Goal: Task Accomplishment & Management: Manage account settings

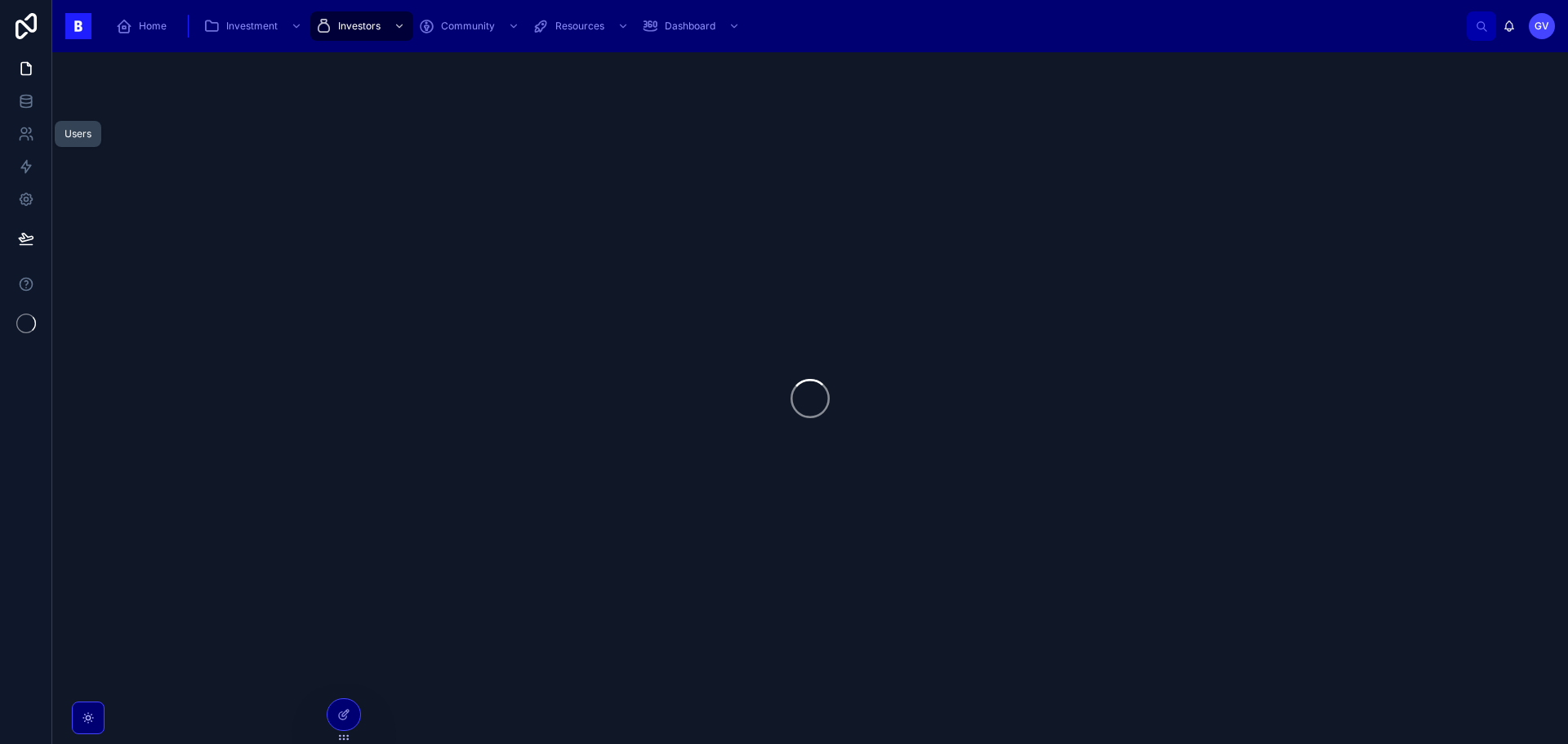
click at [30, 138] on icon at bounding box center [25, 134] width 16 height 16
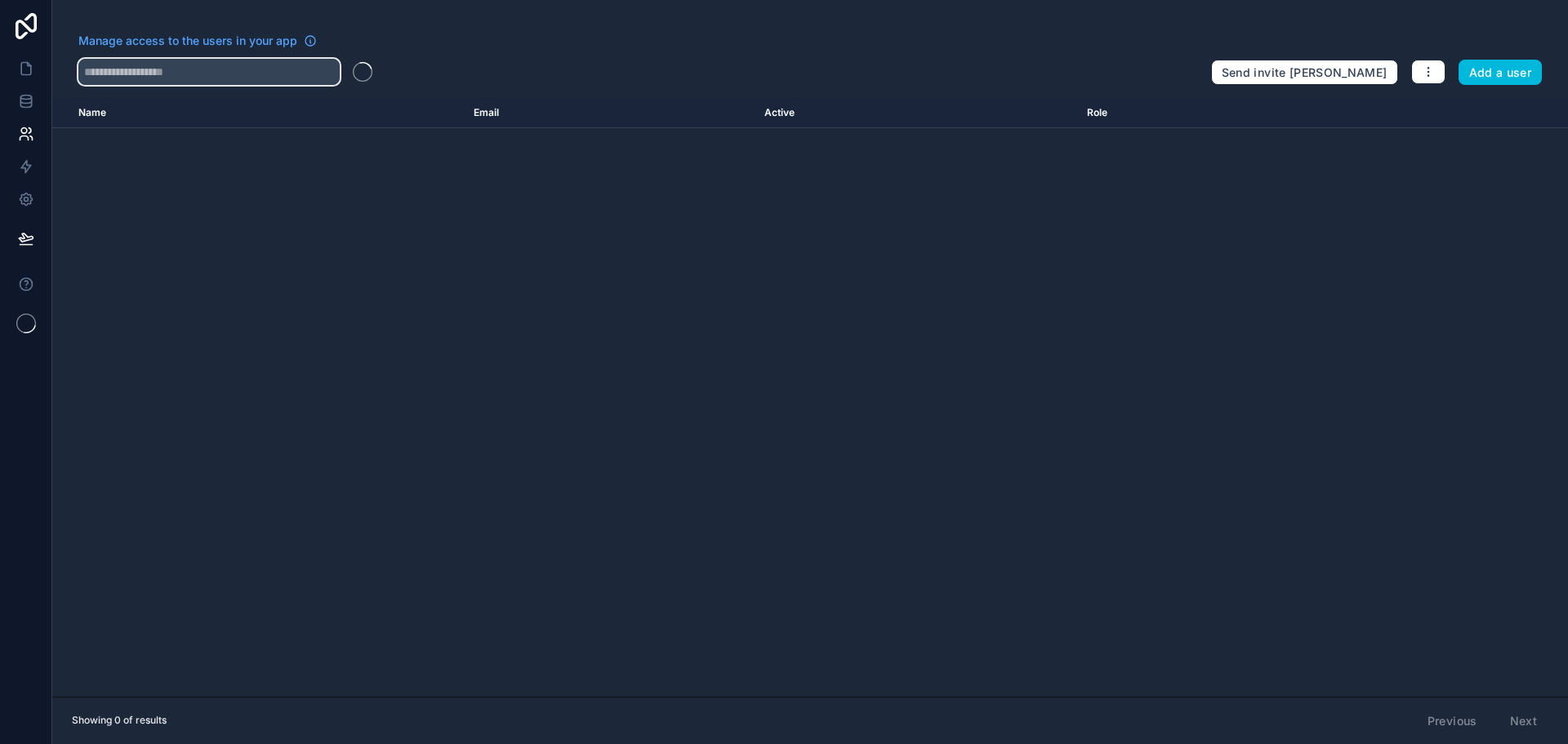
click at [151, 77] on input "text" at bounding box center [209, 72] width 261 height 26
paste input "**********"
type input "**********"
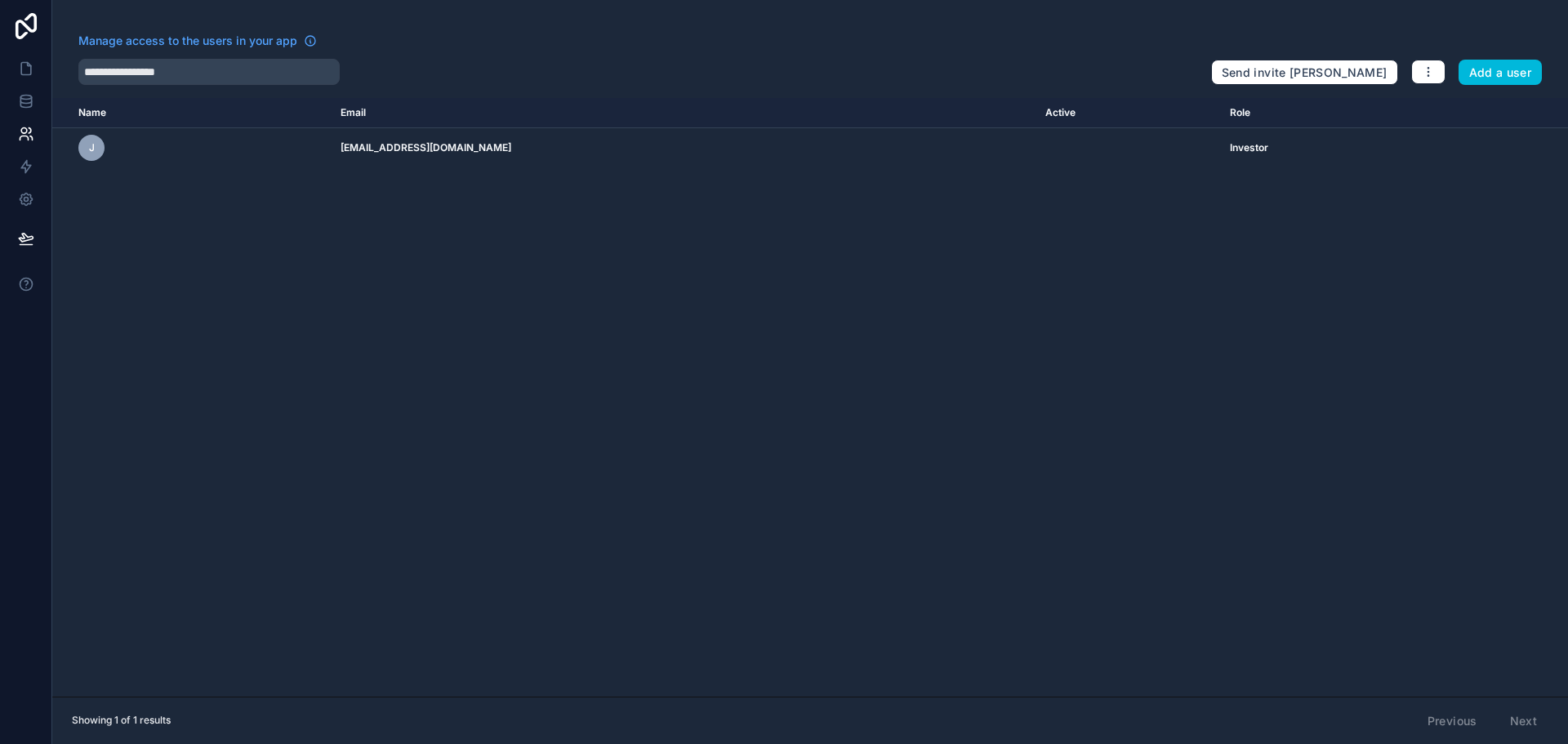
click at [0, 0] on icon "scrollable content" at bounding box center [0, 0] width 0 height 0
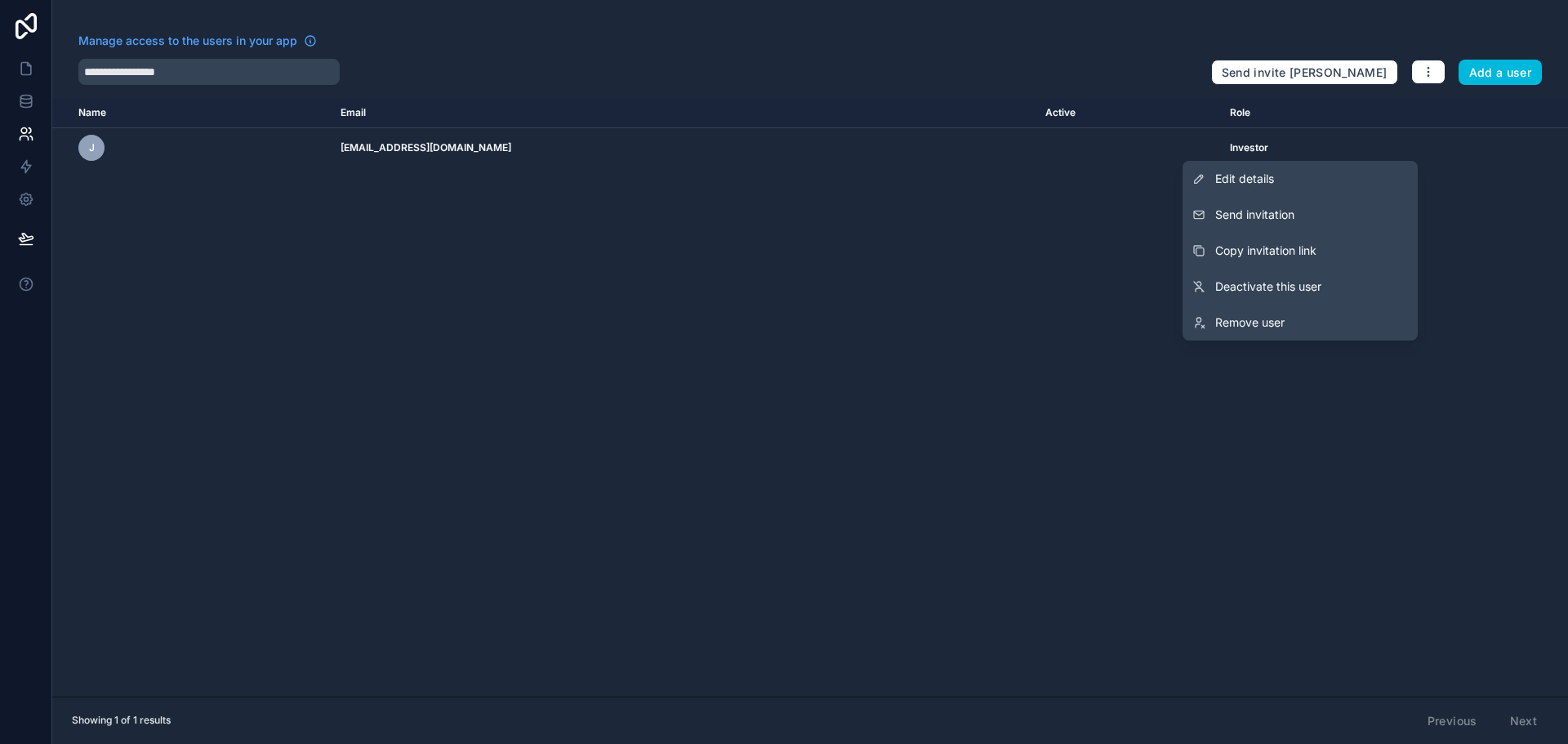
click at [1309, 183] on link "Edit details" at bounding box center [1300, 178] width 235 height 36
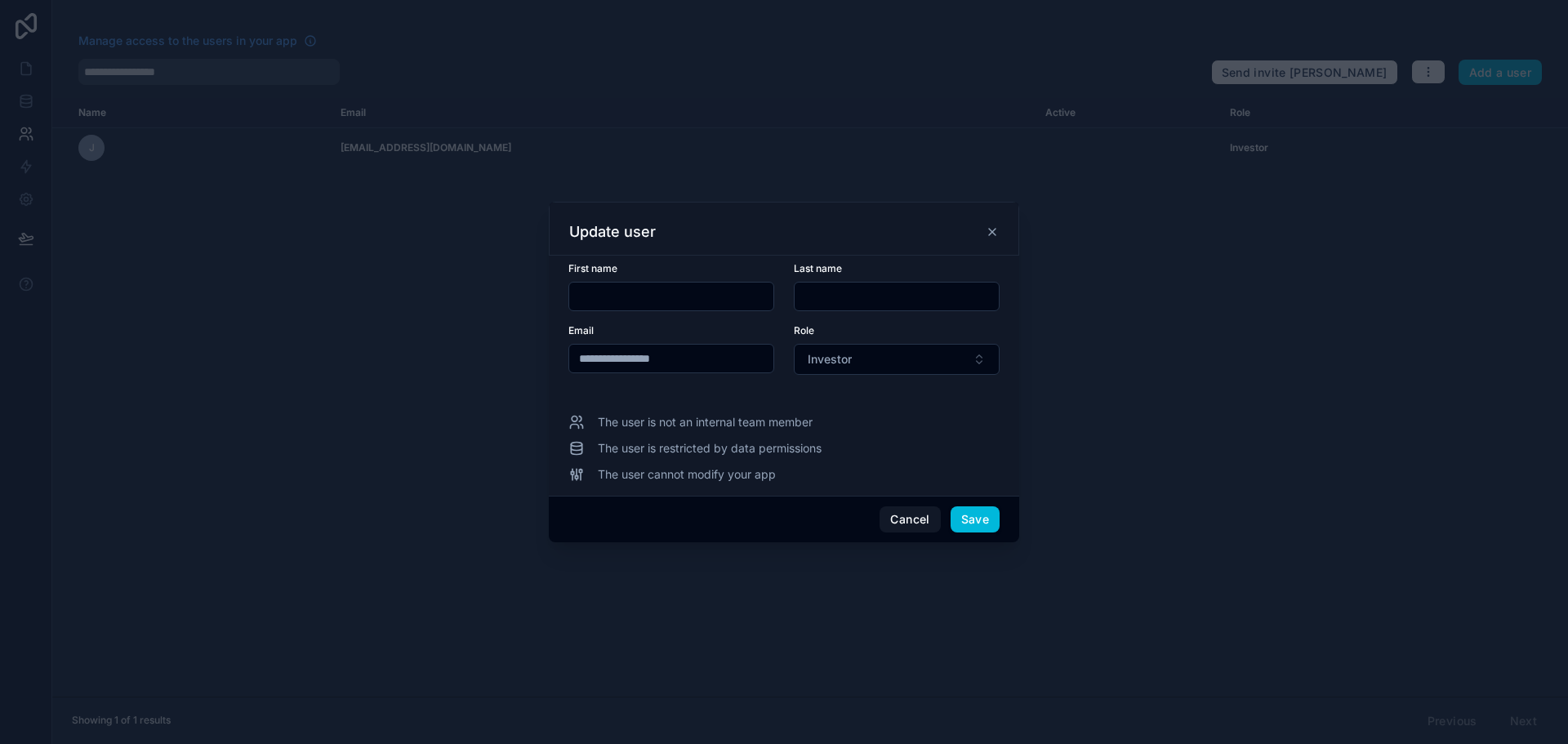
click at [970, 521] on button "Save" at bounding box center [975, 519] width 49 height 26
click at [973, 513] on button "Save" at bounding box center [975, 519] width 49 height 26
click at [973, 511] on button "Save" at bounding box center [975, 519] width 49 height 26
click at [979, 526] on button "Save" at bounding box center [975, 519] width 49 height 26
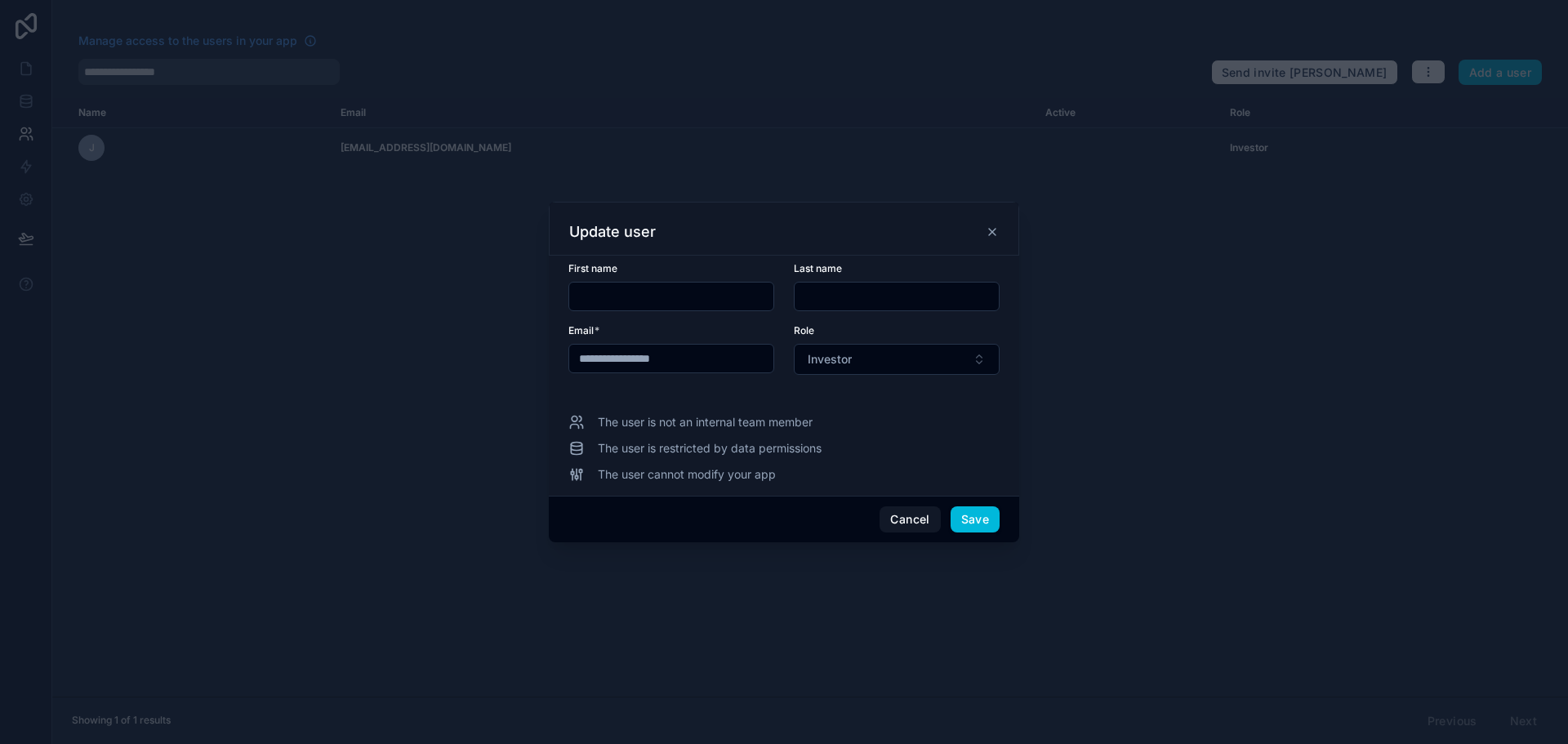
click at [979, 524] on button "Save" at bounding box center [975, 519] width 49 height 26
click at [989, 233] on icon at bounding box center [992, 232] width 13 height 13
